Goal: Information Seeking & Learning: Learn about a topic

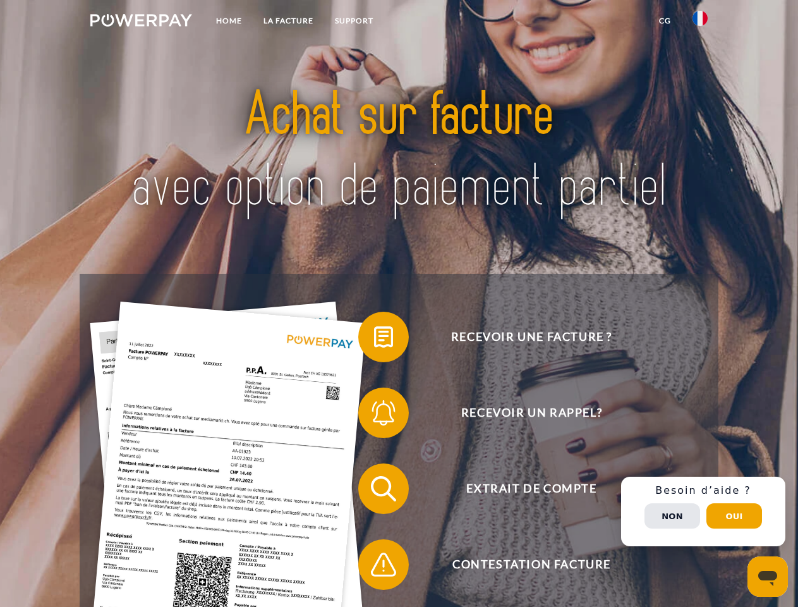
click at [141, 22] on img at bounding box center [141, 20] width 102 height 13
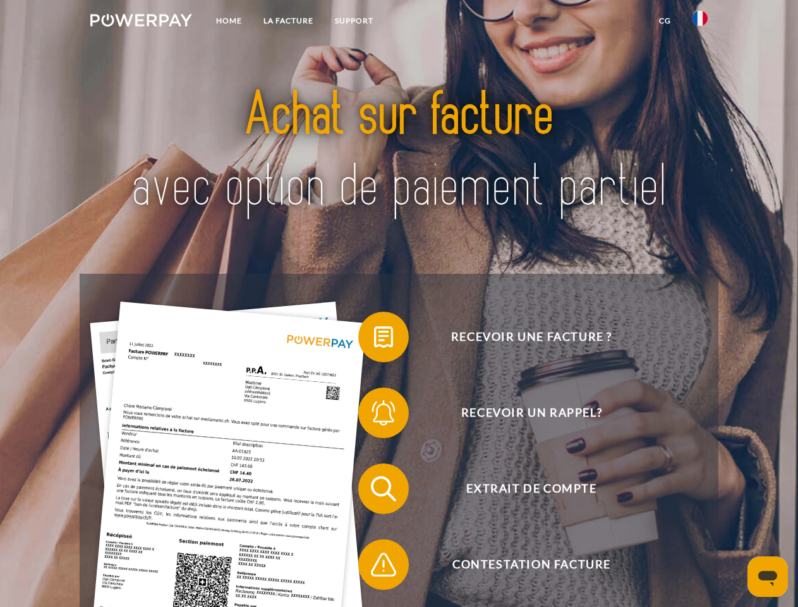
click at [700, 22] on img at bounding box center [700, 18] width 15 height 15
click at [665, 21] on link "CG" at bounding box center [666, 20] width 34 height 23
click at [374, 339] on span at bounding box center [364, 336] width 63 height 63
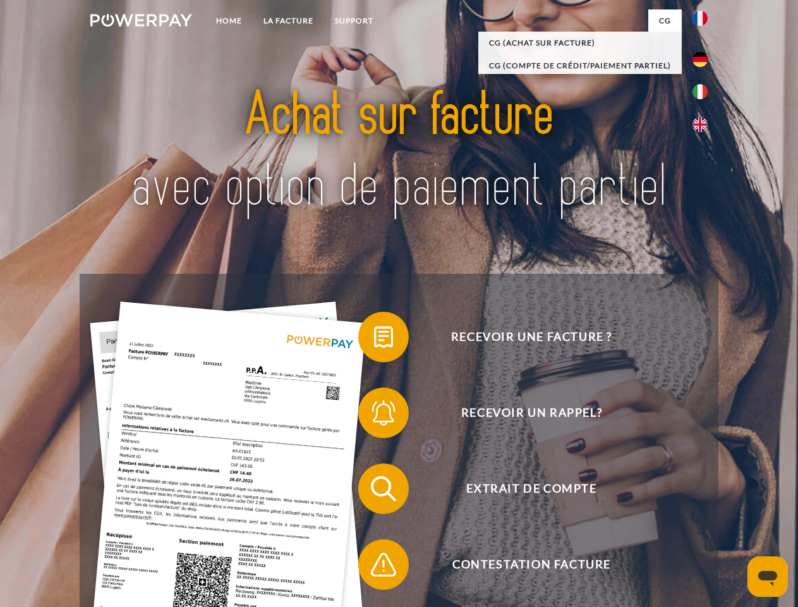
click at [374, 415] on div "Recevoir une facture ? Recevoir un rappel? Extrait de compte retour" at bounding box center [399, 527] width 638 height 506
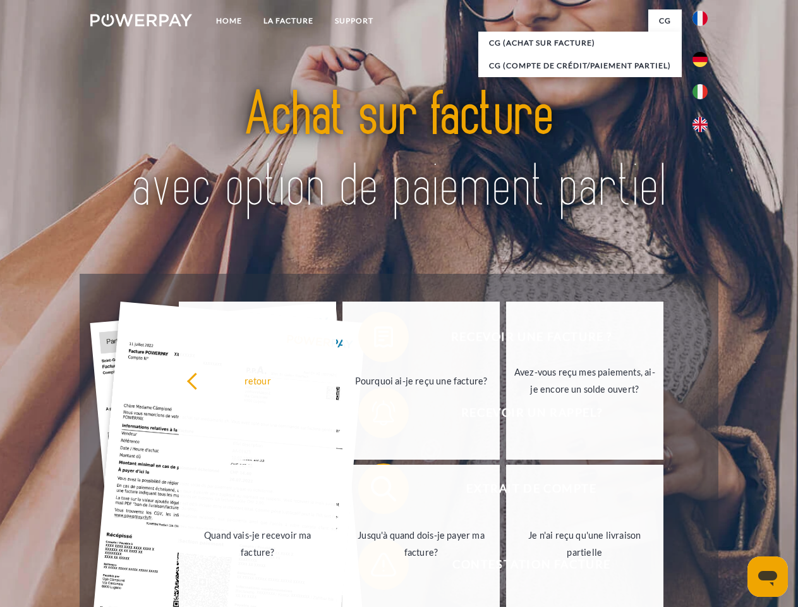
click at [374, 491] on link "Jusqu'à quand dois-je payer ma facture?" at bounding box center [421, 544] width 157 height 158
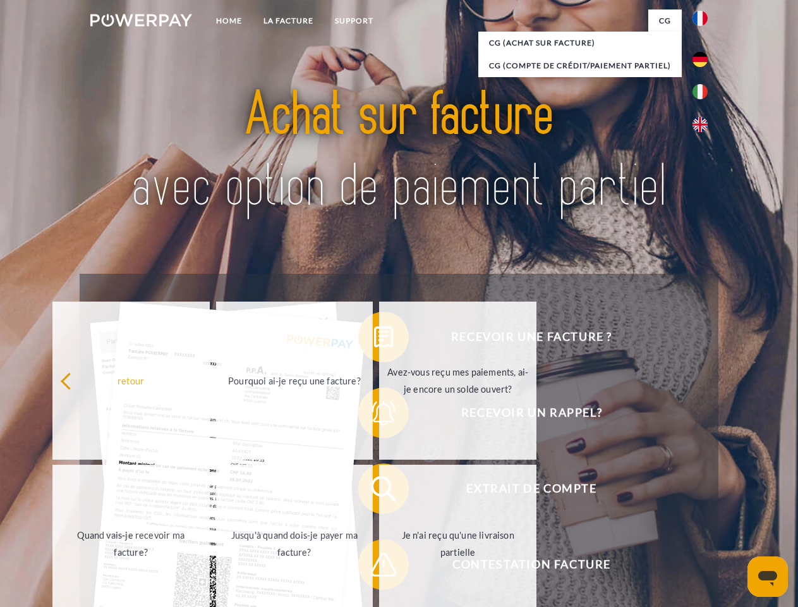
click at [374, 567] on span at bounding box center [364, 564] width 63 height 63
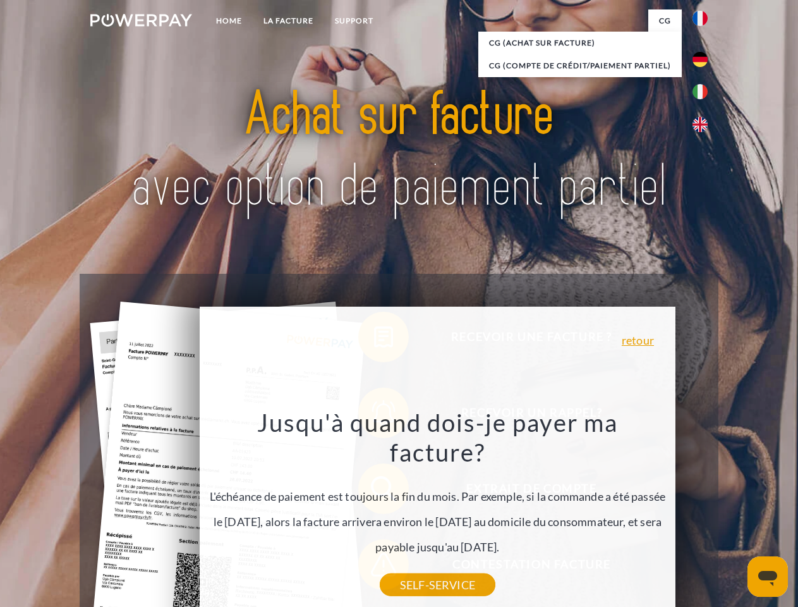
click at [704, 511] on div "Recevoir une facture ? Recevoir un rappel? Extrait de compte retour" at bounding box center [399, 527] width 638 height 506
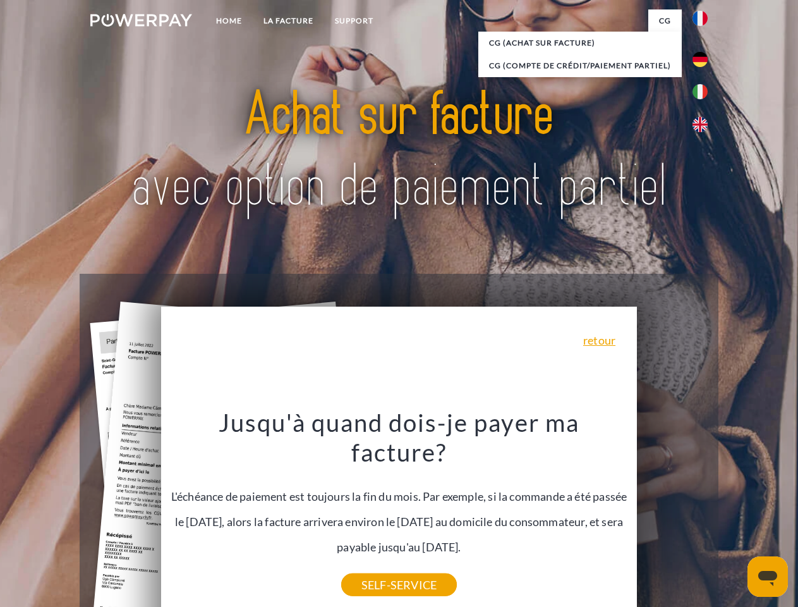
click at [673, 514] on span "Extrait de compte" at bounding box center [532, 488] width 310 height 51
click at [735, 516] on header "Home LA FACTURE Support" at bounding box center [399, 436] width 798 height 873
